Goal: Transaction & Acquisition: Purchase product/service

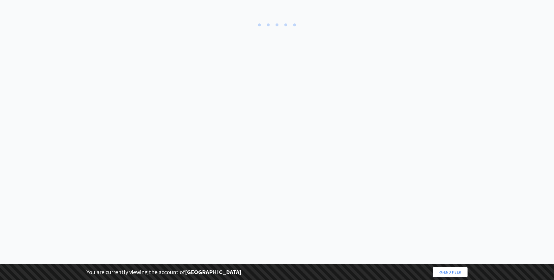
click at [100, 9] on div at bounding box center [277, 27] width 554 height 55
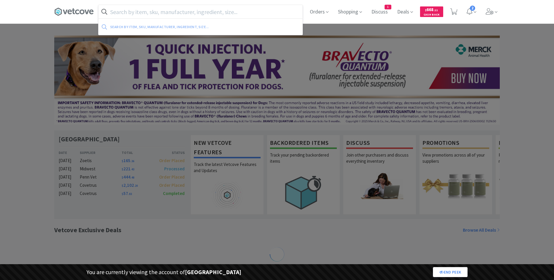
click at [115, 13] on input "text" at bounding box center [200, 11] width 204 height 13
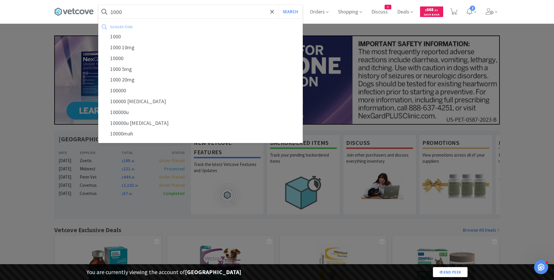
click at [150, 11] on input "1000" at bounding box center [200, 11] width 204 height 13
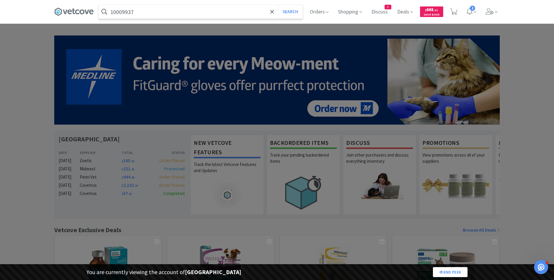
type input "10009937"
click at [278, 5] on button "Search" at bounding box center [290, 11] width 24 height 13
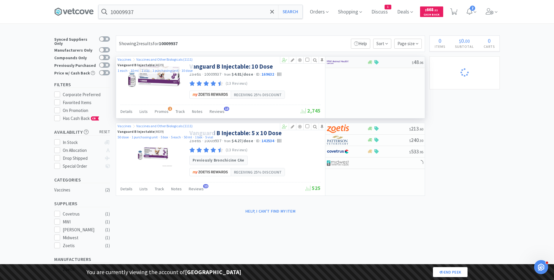
click at [348, 67] on div "$ 48 . 06" at bounding box center [374, 62] width 99 height 11
select select "5"
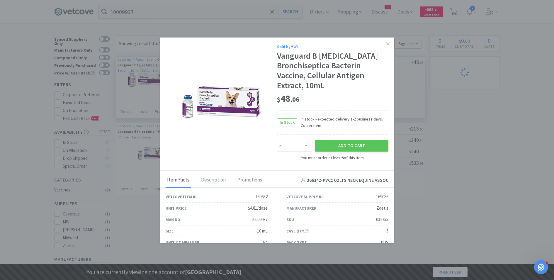
click at [380, 220] on div "032755" at bounding box center [382, 219] width 12 height 7
copy div "032755"
select select "1"
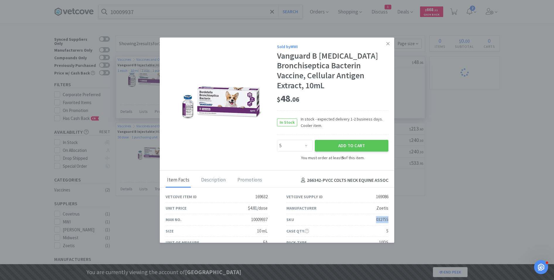
select select "8"
select select "1"
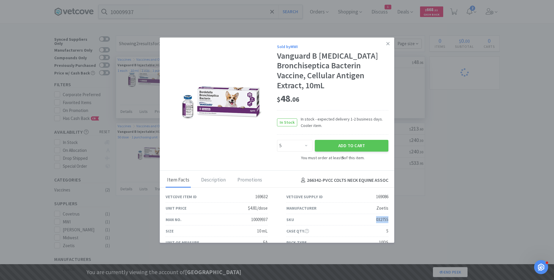
select select "1"
select select "2"
select select "1"
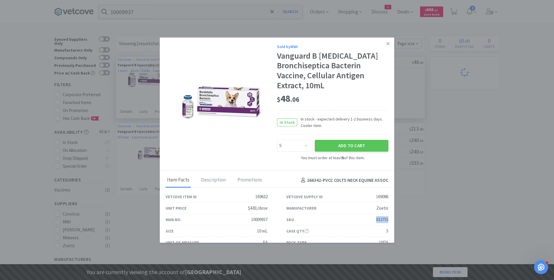
select select "1"
select select "2"
select select "1"
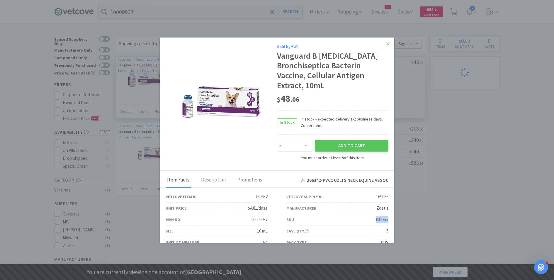
select select "1"
select select "2"
select select "1"
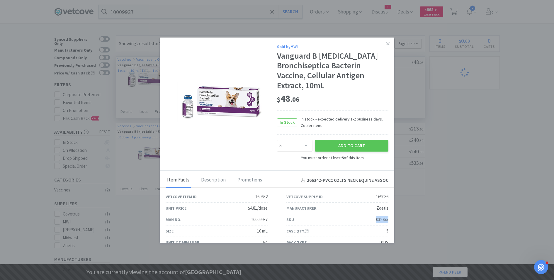
select select "1"
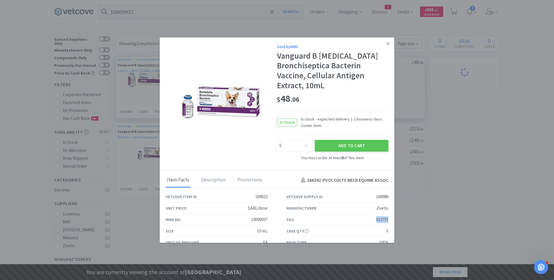
select select "3"
select select "2"
select select "3"
select select "1"
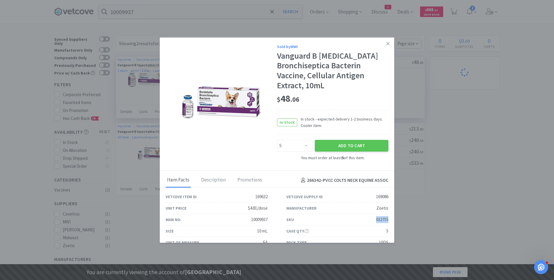
select select "1"
select select "99999"
select select "1"
select select "99975"
select select "99999"
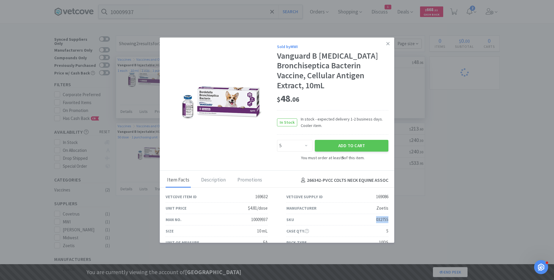
select select "3"
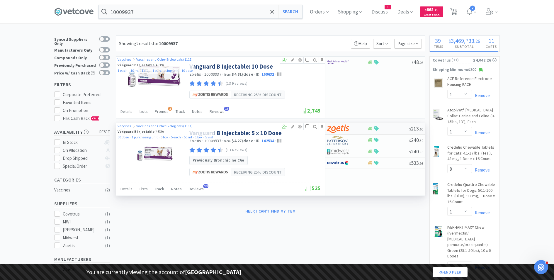
click at [353, 129] on div at bounding box center [343, 129] width 32 height 10
select select "5"
click at [354, 137] on div at bounding box center [343, 140] width 32 height 10
select select "1"
click at [346, 164] on img at bounding box center [338, 163] width 22 height 9
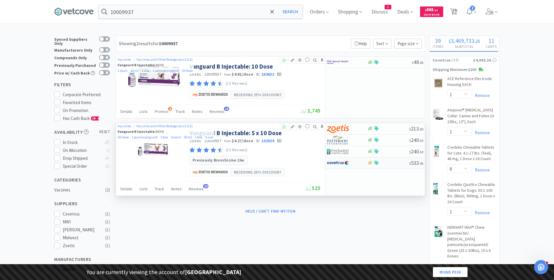
select select "1"
click at [147, 9] on input "10009937" at bounding box center [200, 11] width 204 height 13
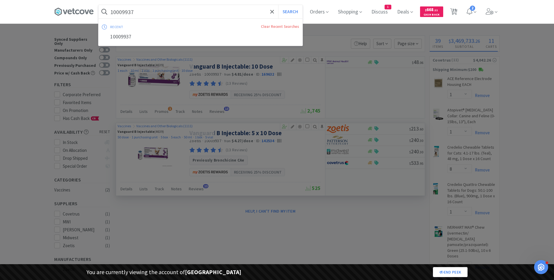
click at [147, 9] on input "10009937" at bounding box center [200, 11] width 204 height 13
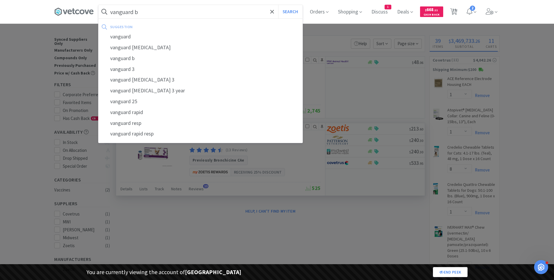
type input "vanguard b"
click at [278, 5] on button "Search" at bounding box center [290, 11] width 24 height 13
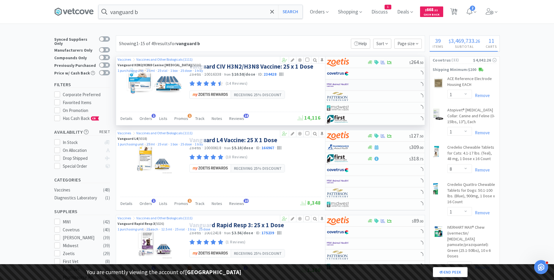
click at [345, 84] on img at bounding box center [338, 85] width 22 height 9
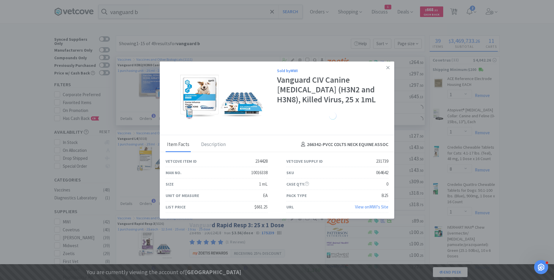
select select "1"
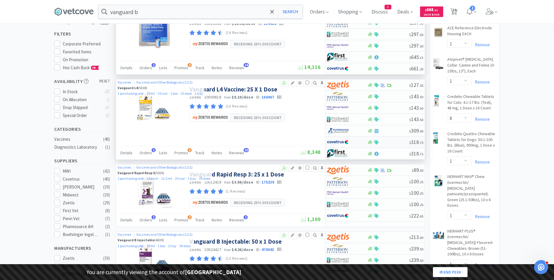
scroll to position [53, 0]
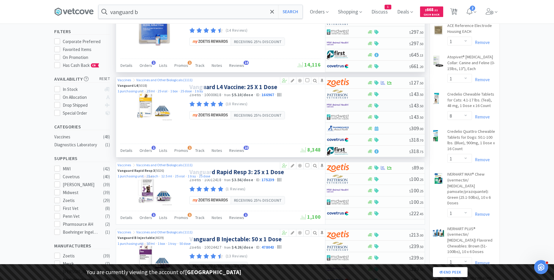
click at [393, 101] on div "$ 143 . 50" at bounding box center [374, 105] width 99 height 11
select select "1"
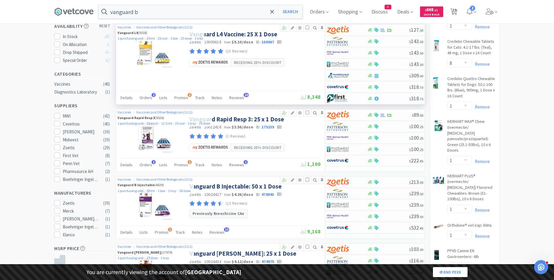
scroll to position [107, 0]
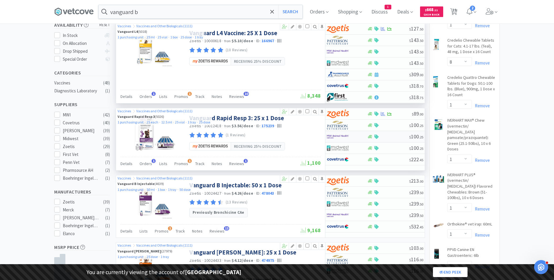
click at [406, 131] on div "$ 100 . 25" at bounding box center [374, 136] width 99 height 11
select select "1"
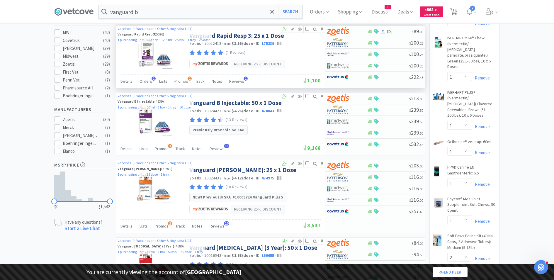
scroll to position [191, 0]
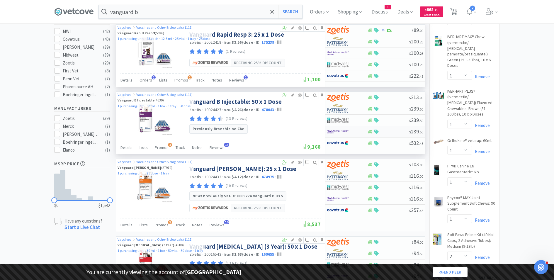
click at [398, 130] on div at bounding box center [388, 132] width 42 height 4
select select "1"
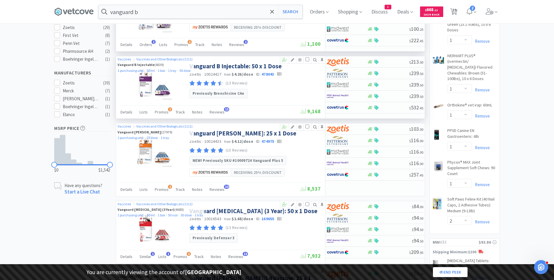
scroll to position [238, 0]
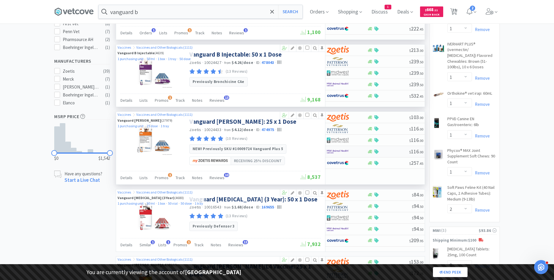
click at [413, 148] on span "$ 116 . 00" at bounding box center [416, 151] width 14 height 7
select select "1"
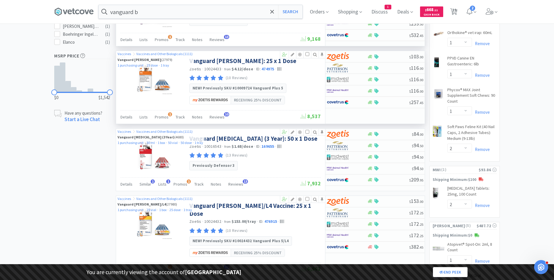
scroll to position [299, 0]
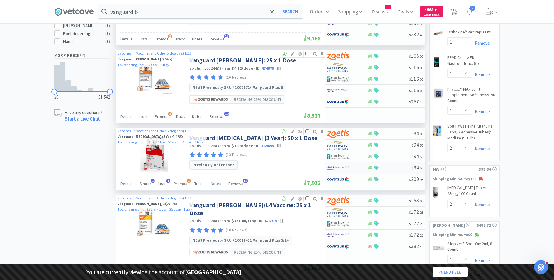
click at [407, 162] on div "$ 94 . 50" at bounding box center [374, 167] width 99 height 11
select select "1"
